Goal: Task Accomplishment & Management: Manage account settings

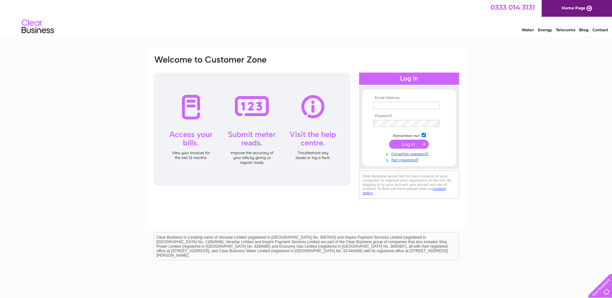
type input "[EMAIL_ADDRESS][DOMAIN_NAME]"
click at [406, 145] on input "submit" at bounding box center [409, 144] width 40 height 9
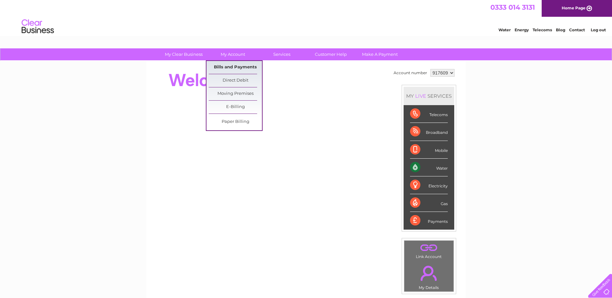
click at [236, 67] on link "Bills and Payments" at bounding box center [235, 67] width 53 height 13
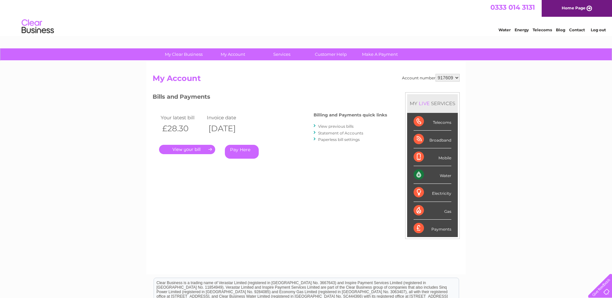
click at [200, 148] on link "." at bounding box center [187, 149] width 56 height 9
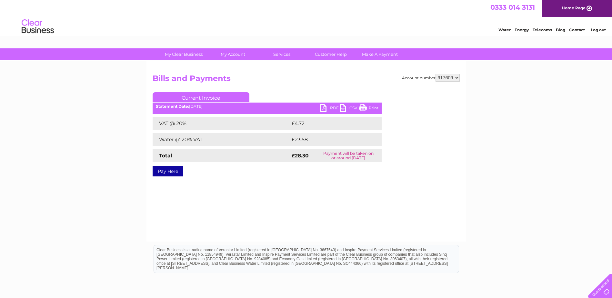
click at [326, 109] on link "PDF" at bounding box center [329, 108] width 19 height 9
